Goal: Information Seeking & Learning: Learn about a topic

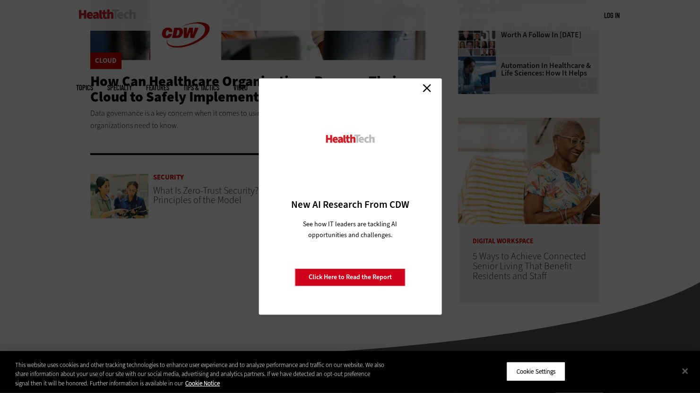
drag, startPoint x: 423, startPoint y: 86, endPoint x: 345, endPoint y: 112, distance: 82.5
click at [423, 86] on link "Close" at bounding box center [427, 88] width 14 height 14
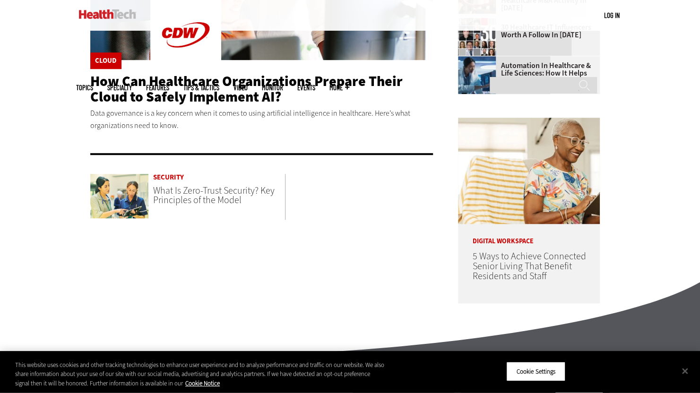
click at [192, 208] on article "Security What Is Zero-Trust Security? Key Principles of the Model" at bounding box center [188, 197] width 196 height 46
click at [196, 198] on span "What Is Zero-Trust Security? Key Principles of the Model" at bounding box center [213, 195] width 121 height 22
click at [193, 194] on span "What Is Zero-Trust Security? Key Principles of the Model" at bounding box center [213, 195] width 121 height 22
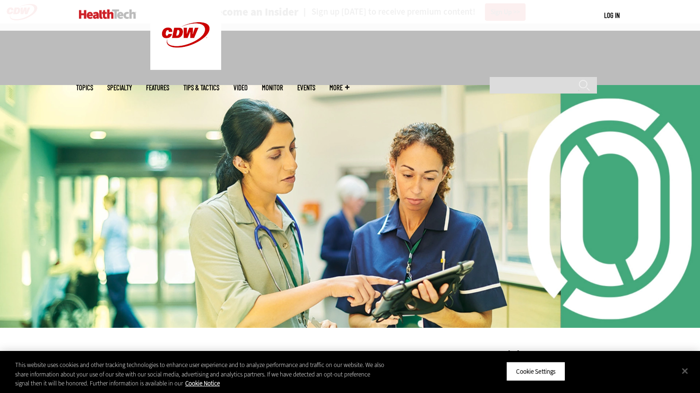
scroll to position [142, 0]
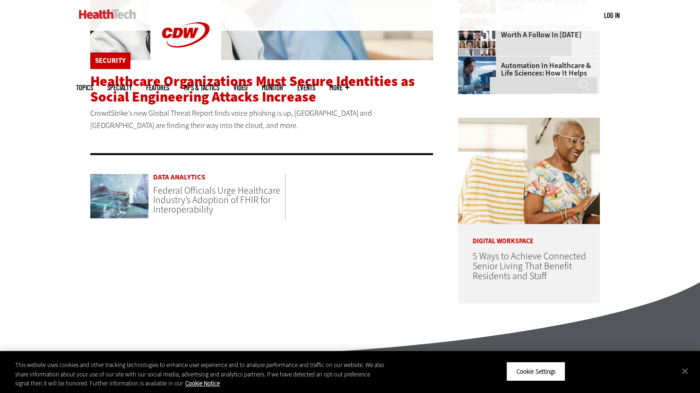
click at [157, 94] on span "Healthcare Organizations Must Secure Identities as Social Engineering Attacks I…" at bounding box center [252, 89] width 325 height 34
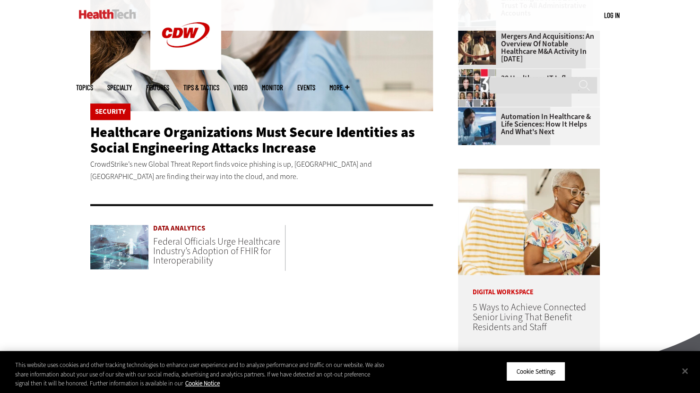
scroll to position [331, 0]
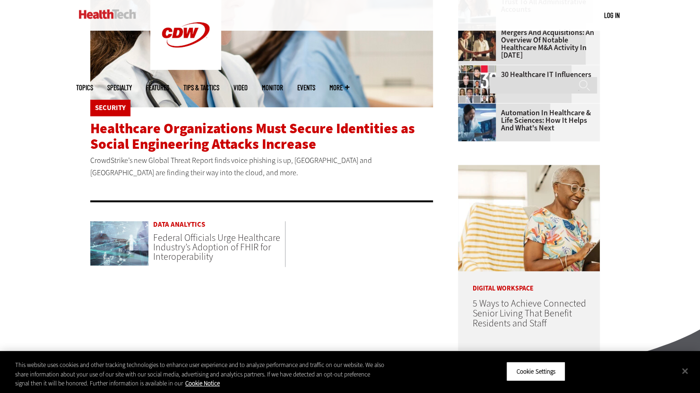
click at [180, 126] on span "Healthcare Organizations Must Secure Identities as Social Engineering Attacks I…" at bounding box center [252, 136] width 325 height 34
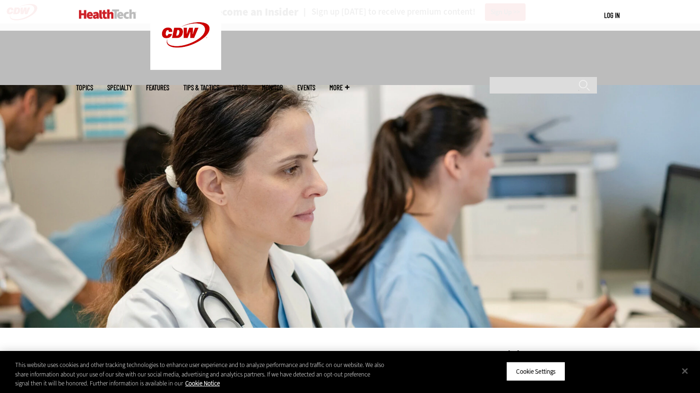
scroll to position [189, 0]
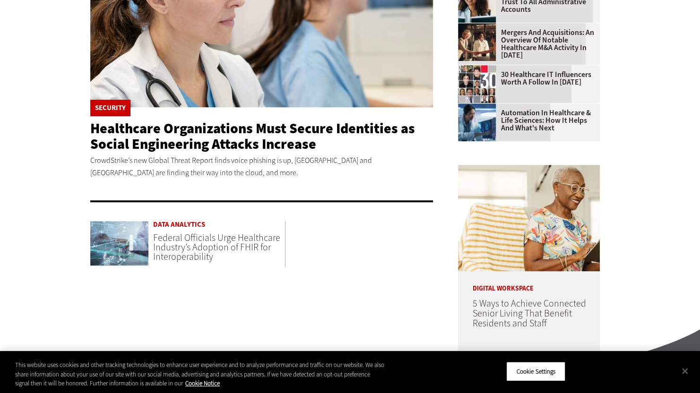
click at [178, 238] on span "Federal Officials Urge Healthcare Industry’s Adoption of FHIR for Interoperabil…" at bounding box center [216, 248] width 127 height 32
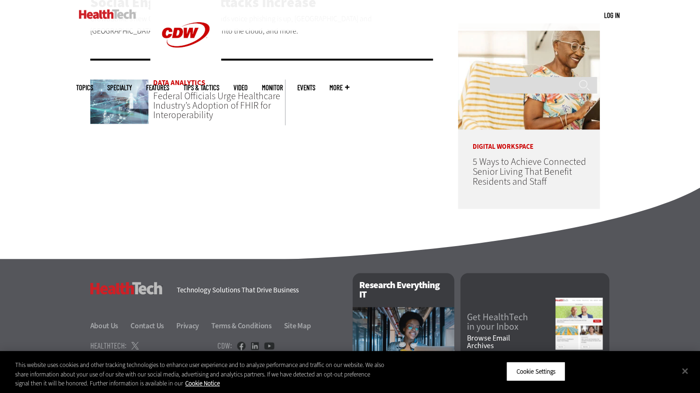
scroll to position [331, 0]
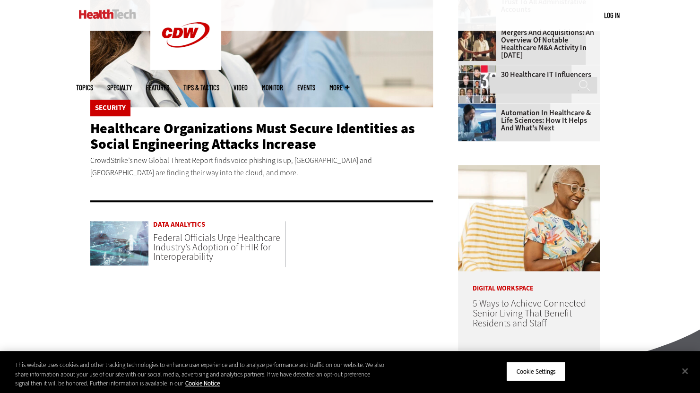
click at [185, 239] on span "Federal Officials Urge Healthcare Industry’s Adoption of FHIR for Interoperabil…" at bounding box center [216, 248] width 127 height 32
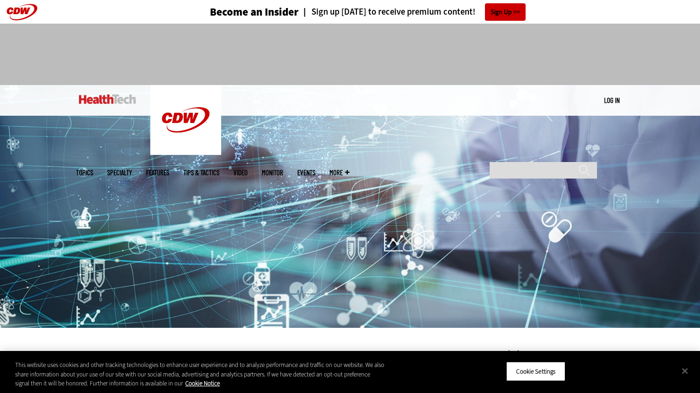
scroll to position [47, 0]
